Goal: Task Accomplishment & Management: Use online tool/utility

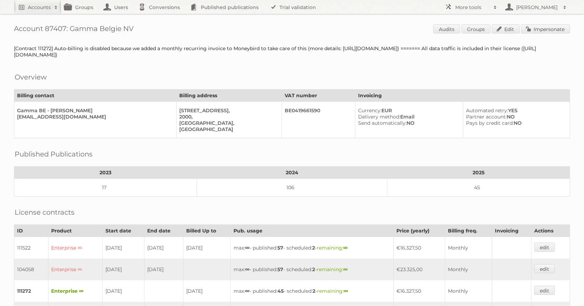
click at [50, 6] on h2 "Accounts" at bounding box center [39, 7] width 23 height 7
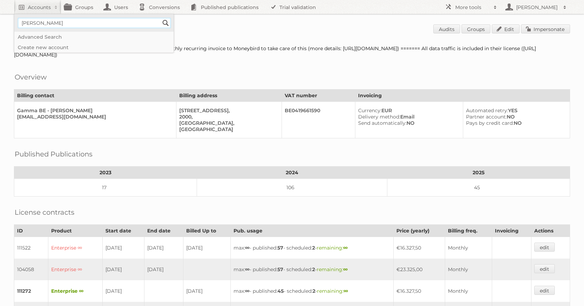
type input"] "[PERSON_NAME]"
click at [160, 18] on input "Search" at bounding box center [165, 23] width 10 height 10
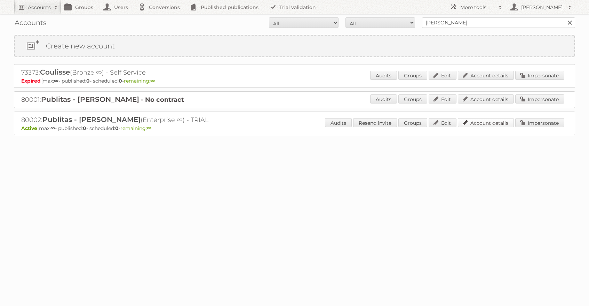
click at [492, 122] on link "Account details" at bounding box center [486, 122] width 56 height 9
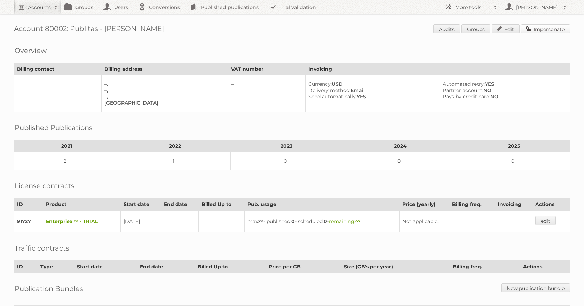
click at [546, 31] on link "Impersonate" at bounding box center [545, 28] width 49 height 9
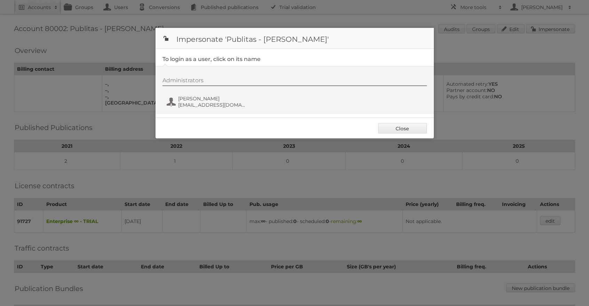
click at [193, 109] on div "Administrators Eva Reijnierse e.reijnierse@publitas.com" at bounding box center [298, 93] width 271 height 33
click at [201, 99] on span "[PERSON_NAME]" at bounding box center [212, 98] width 68 height 6
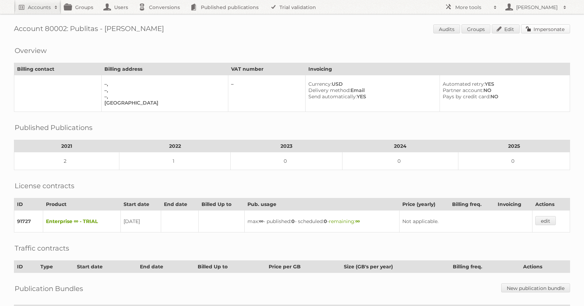
click at [540, 30] on link "Impersonate" at bounding box center [545, 28] width 49 height 9
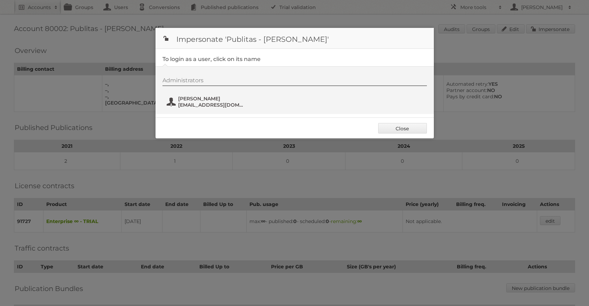
click at [204, 100] on span "[PERSON_NAME]" at bounding box center [212, 98] width 68 height 6
